Goal: Transaction & Acquisition: Download file/media

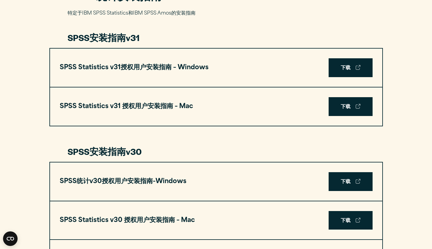
scroll to position [343, 0]
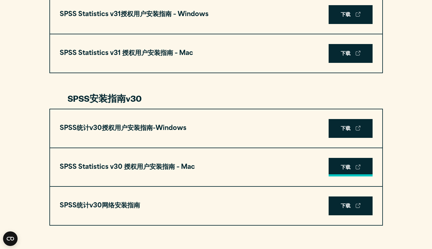
click at [348, 167] on link "下载" at bounding box center [351, 167] width 44 height 19
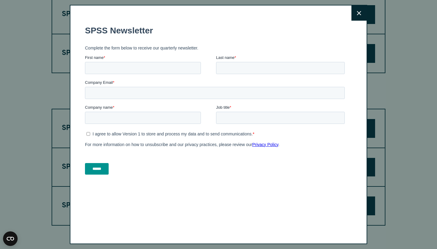
click at [351, 13] on button "关闭" at bounding box center [358, 12] width 15 height 15
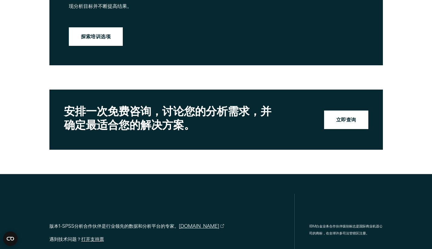
scroll to position [1589, 0]
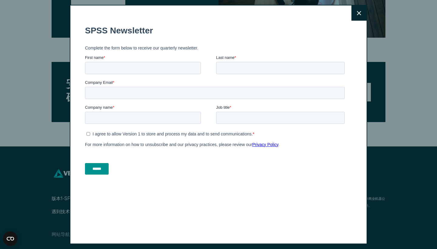
click at [357, 11] on icon at bounding box center [359, 13] width 4 height 5
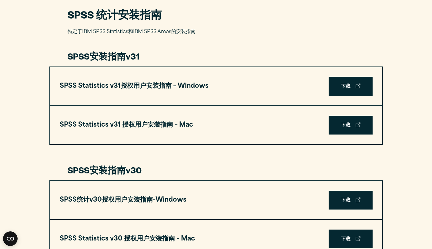
scroll to position [0, 0]
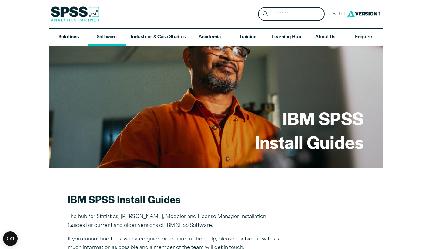
click at [107, 36] on link "Software" at bounding box center [107, 38] width 38 height 18
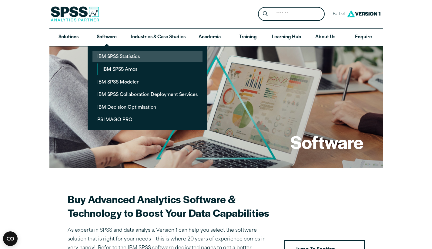
click at [120, 57] on link "IBM SPSS Statistics" at bounding box center [148, 56] width 110 height 11
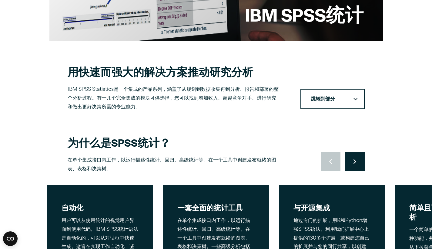
scroll to position [180, 0]
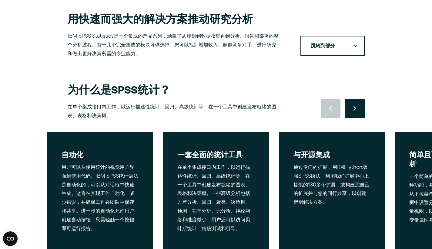
click at [354, 110] on button "移动到下一张幻灯片" at bounding box center [355, 108] width 19 height 19
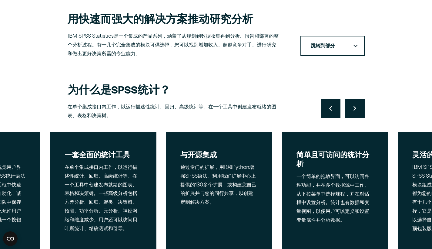
click at [354, 110] on button "移动到下一张幻灯片" at bounding box center [355, 108] width 19 height 19
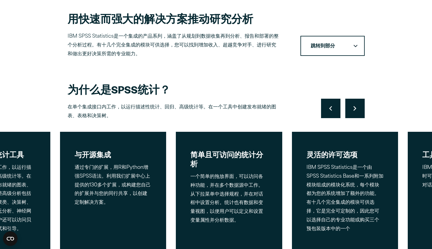
click at [354, 110] on button "移动到下一张幻灯片" at bounding box center [355, 108] width 19 height 19
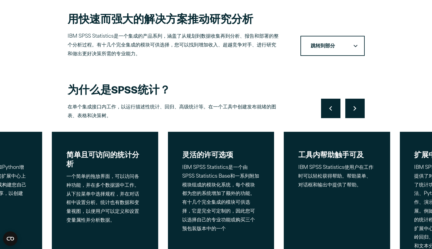
click at [354, 110] on button "移动到下一张幻灯片" at bounding box center [355, 108] width 19 height 19
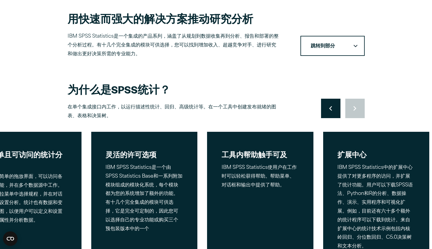
click at [354, 110] on div "移动到上一张幻灯片 移动到下一张幻灯片" at bounding box center [343, 108] width 44 height 19
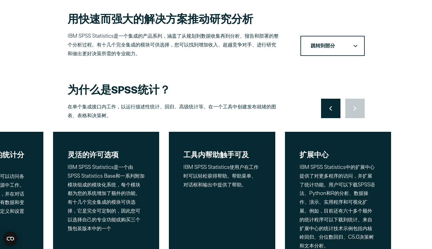
click at [278, 96] on div "为什么是SPSS统计？ 在单个集成接口内工作，以运行描述性统计、回归、高级统计等。在一个工具中创建发布就绪的图表、表格和决策树。" at bounding box center [174, 102] width 212 height 38
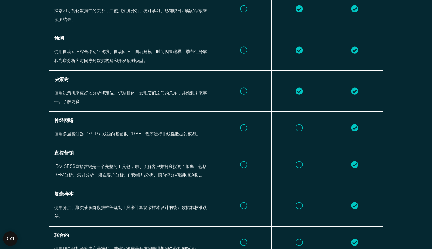
scroll to position [0, 0]
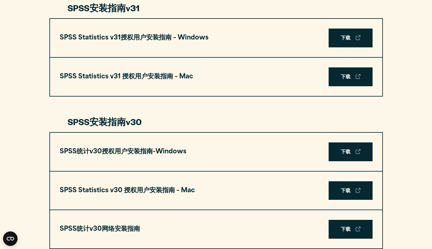
scroll to position [320, 0]
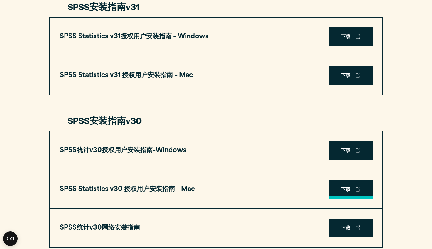
click at [343, 189] on link "下载" at bounding box center [351, 189] width 44 height 19
click at [354, 187] on link "下载" at bounding box center [351, 189] width 44 height 19
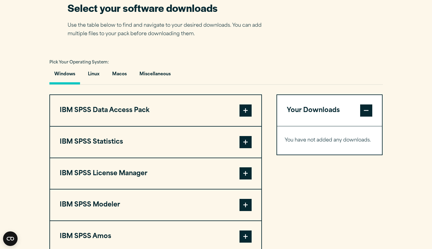
scroll to position [312, 0]
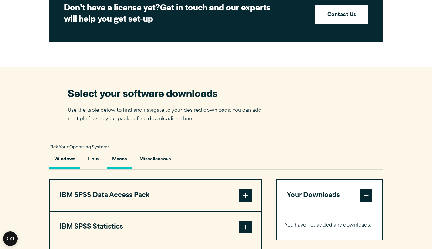
click at [120, 161] on button "Macos" at bounding box center [119, 160] width 24 height 17
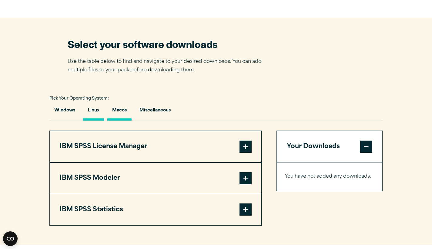
click at [95, 111] on button "Linux" at bounding box center [93, 111] width 21 height 17
click at [62, 113] on button "Windows" at bounding box center [64, 111] width 31 height 17
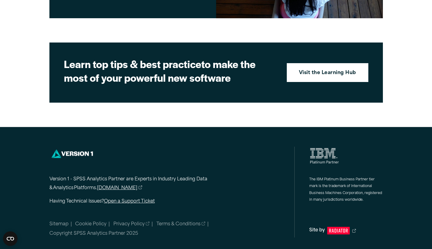
scroll to position [0, 0]
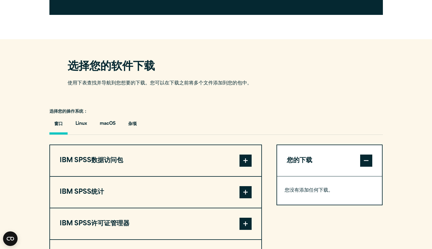
scroll to position [346, 0]
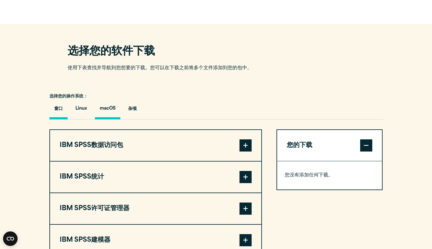
click at [109, 109] on button "macOS" at bounding box center [107, 110] width 25 height 19
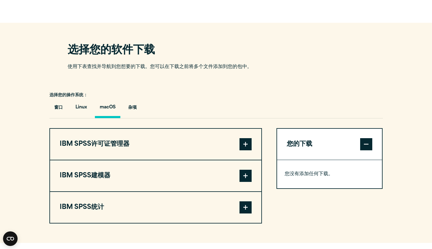
scroll to position [356, 0]
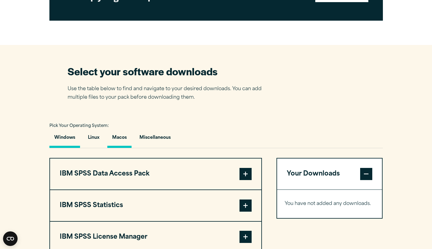
click at [124, 140] on button "Macos" at bounding box center [119, 138] width 24 height 17
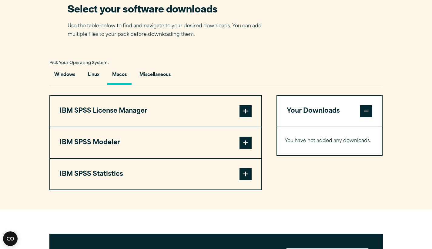
click at [247, 175] on span at bounding box center [246, 174] width 12 height 12
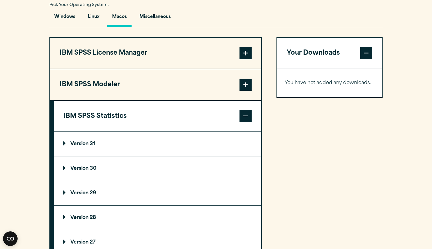
scroll to position [456, 0]
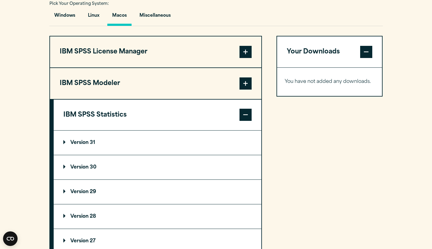
click at [104, 170] on summary "Version 30" at bounding box center [158, 167] width 208 height 24
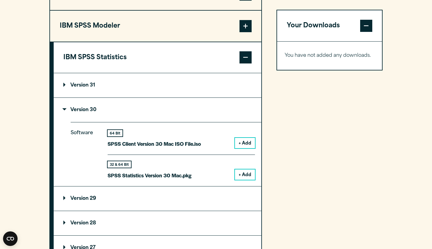
scroll to position [514, 0]
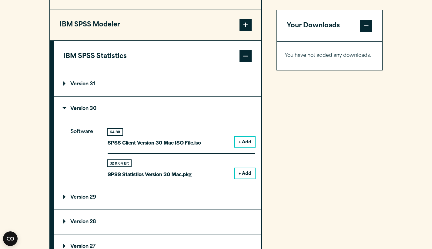
click at [248, 171] on button "+ Add" at bounding box center [245, 173] width 20 height 10
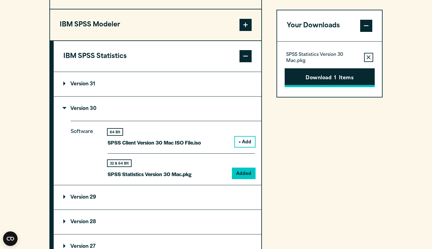
click at [326, 75] on button "Download 1 Items" at bounding box center [330, 77] width 90 height 19
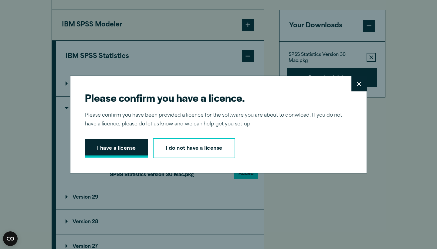
click at [113, 149] on button "I have a license" at bounding box center [116, 148] width 63 height 19
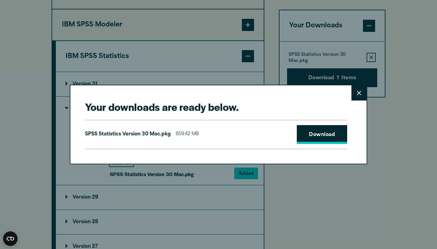
click at [326, 136] on link "Download" at bounding box center [322, 134] width 50 height 19
click at [363, 95] on button "Close" at bounding box center [358, 92] width 15 height 15
